Goal: Information Seeking & Learning: Understand process/instructions

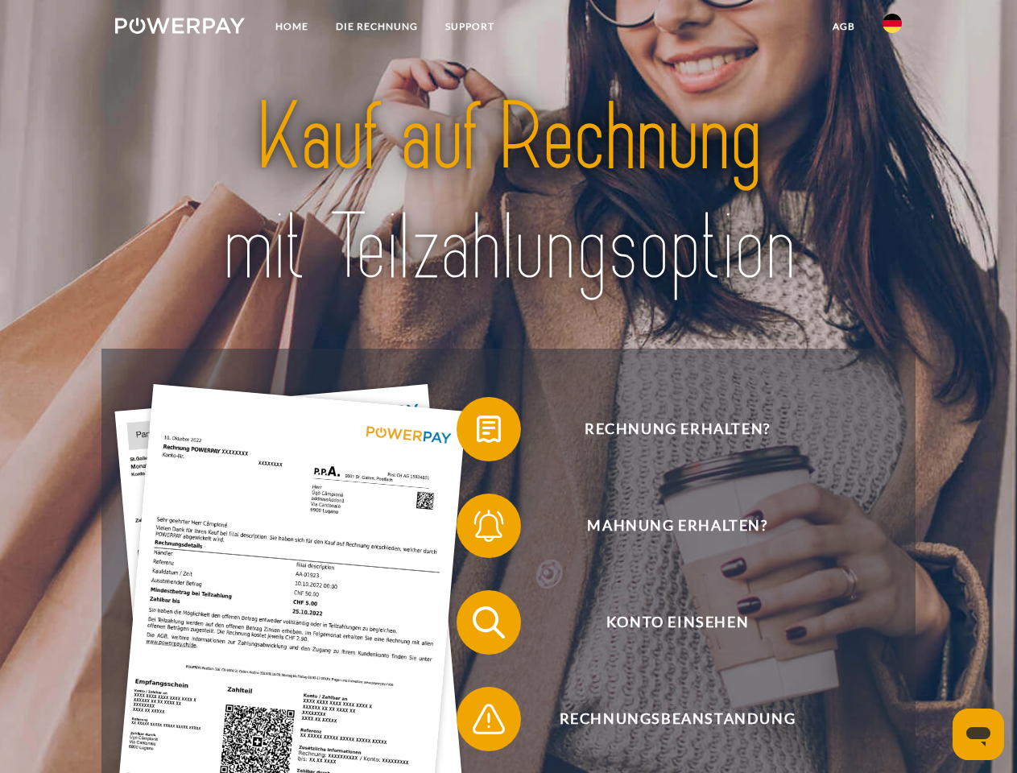
click at [180, 28] on img at bounding box center [180, 26] width 130 height 16
click at [893, 28] on img at bounding box center [892, 23] width 19 height 19
click at [843, 27] on link "agb" at bounding box center [844, 26] width 50 height 29
click at [477, 433] on span at bounding box center [465, 429] width 81 height 81
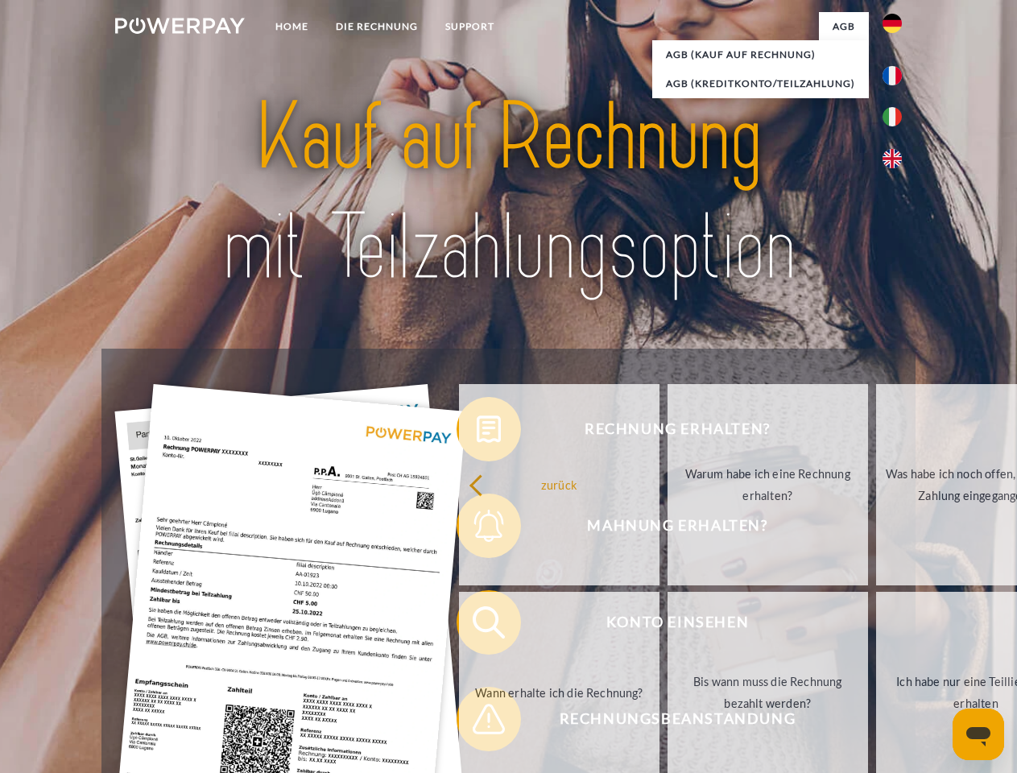
click at [668, 529] on link "Warum habe ich eine Rechnung erhalten?" at bounding box center [768, 484] width 201 height 201
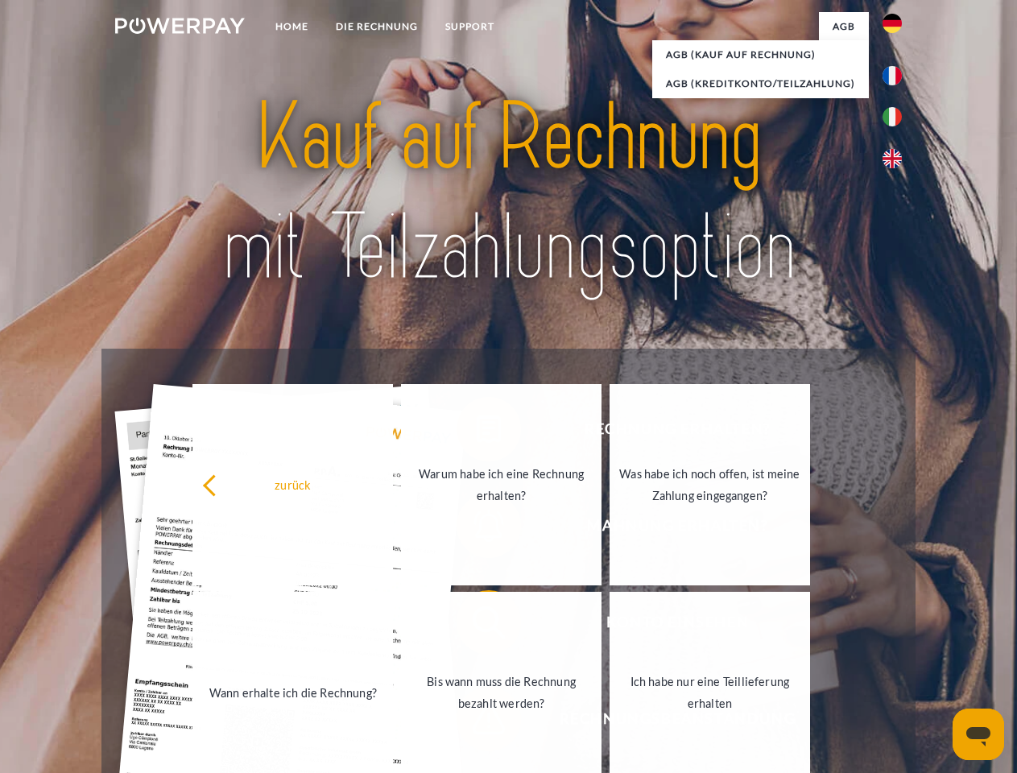
click at [610, 626] on link "Ich habe nur eine Teillieferung erhalten" at bounding box center [710, 692] width 201 height 201
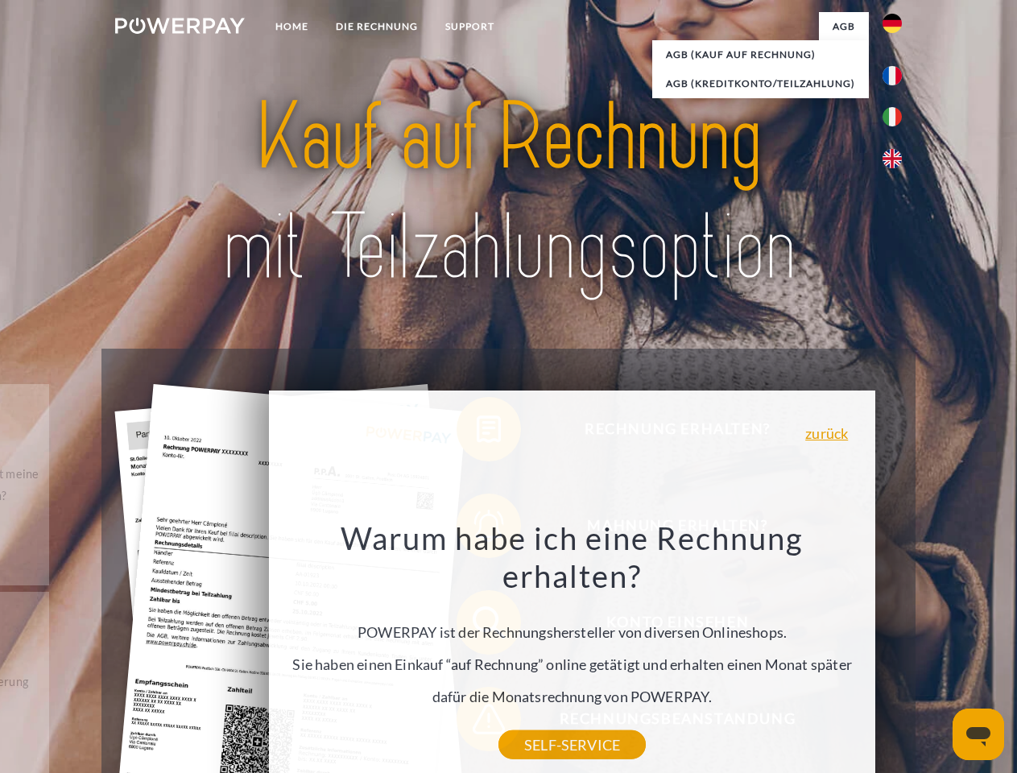
click at [477, 723] on div "Warum habe ich eine Rechnung erhalten? POWERPAY ist der Rechnungshersteller von…" at bounding box center [573, 632] width 588 height 226
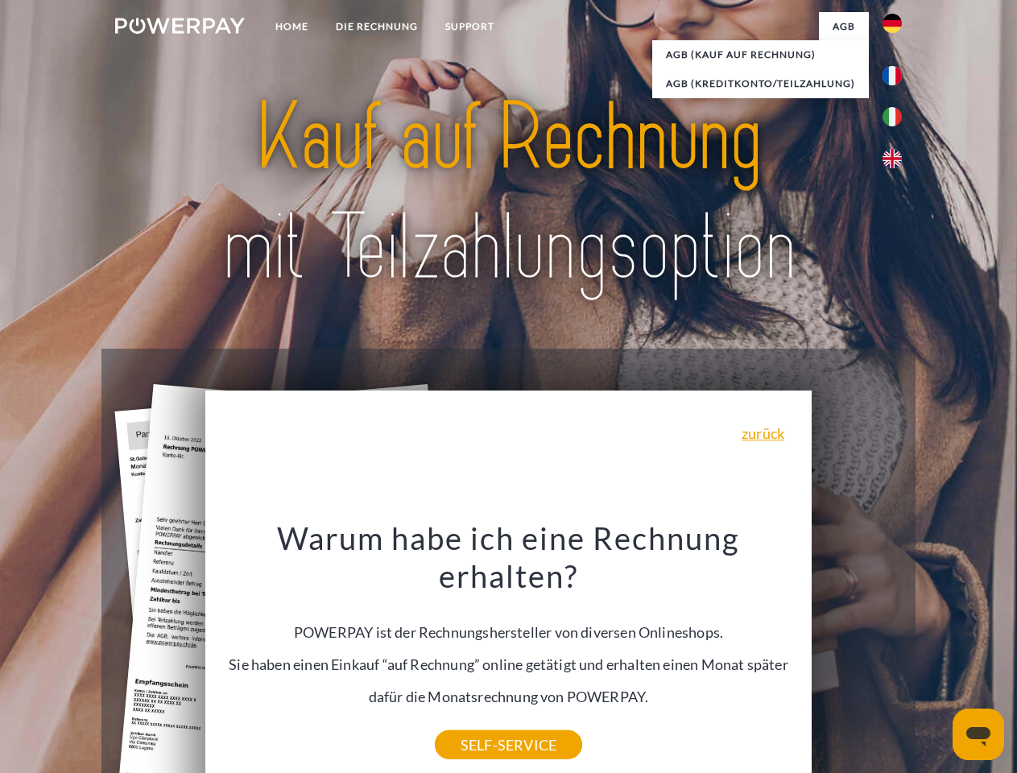
click at [979, 735] on icon "Messaging-Fenster öffnen" at bounding box center [979, 736] width 24 height 19
